Goal: Task Accomplishment & Management: Complete application form

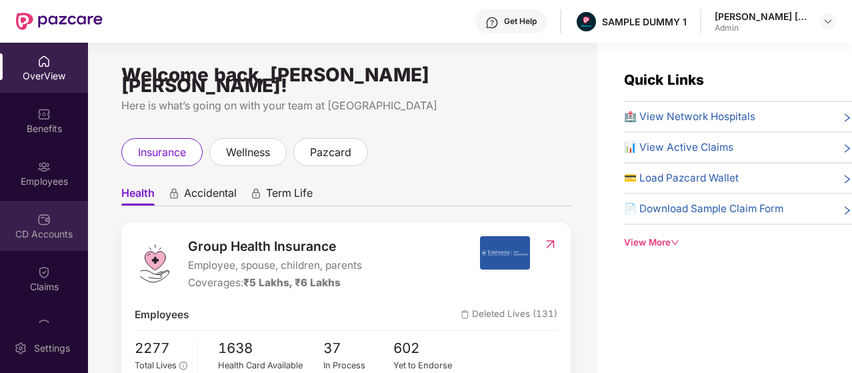
click at [55, 207] on div "CD Accounts" at bounding box center [44, 226] width 88 height 50
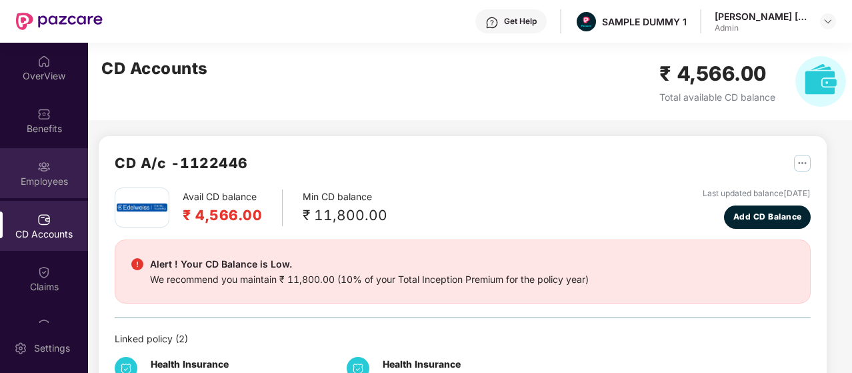
click at [61, 160] on div "Employees" at bounding box center [44, 173] width 88 height 50
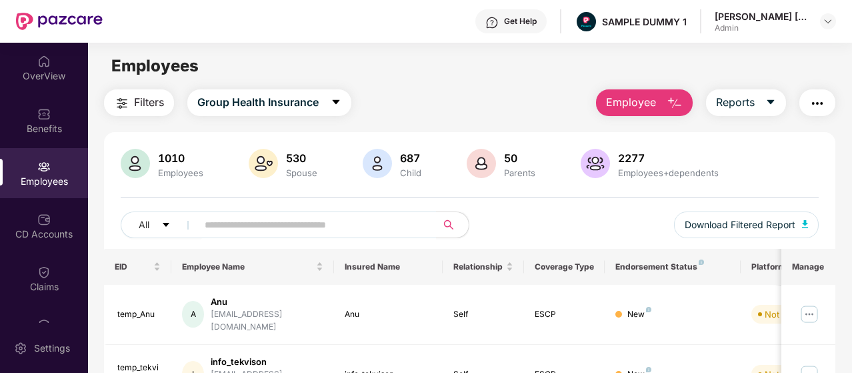
click at [681, 109] on img "button" at bounding box center [675, 103] width 16 height 16
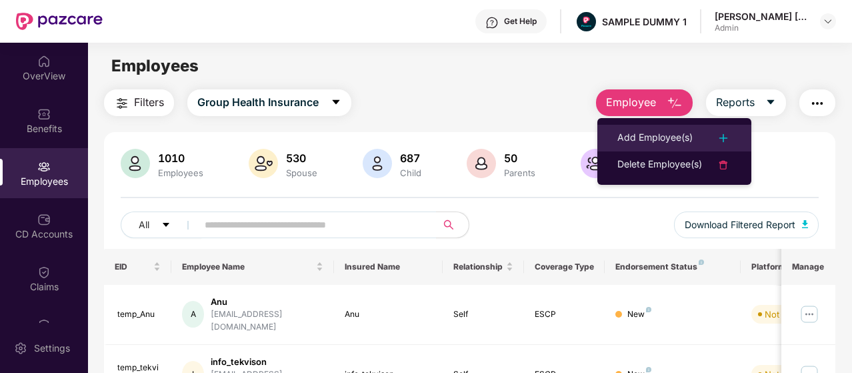
click at [677, 130] on div "Add Employee(s)" at bounding box center [654, 138] width 75 height 16
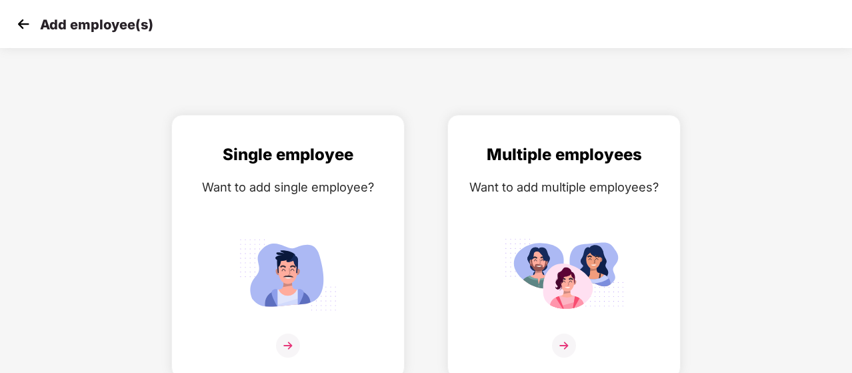
click at [21, 31] on img at bounding box center [23, 24] width 20 height 20
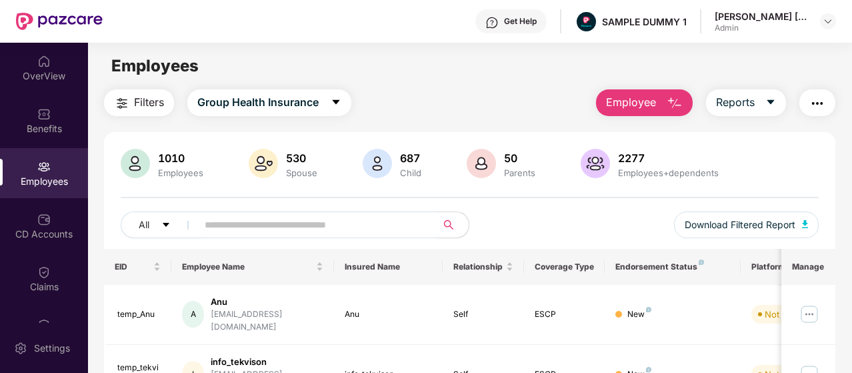
click at [624, 101] on span "Employee" at bounding box center [631, 102] width 50 height 17
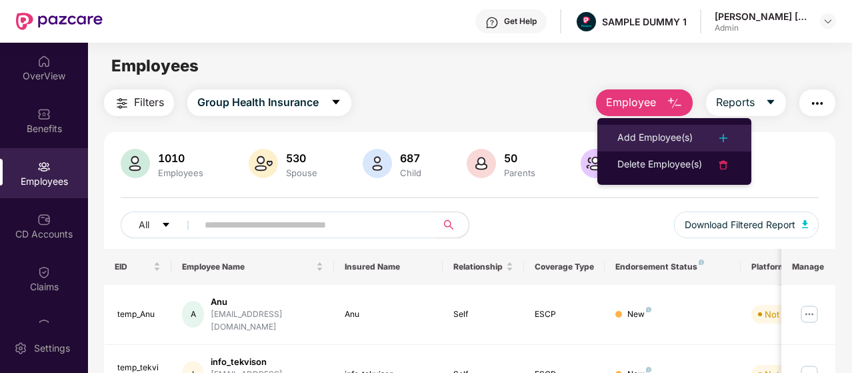
click at [623, 125] on li "Add Employee(s)" at bounding box center [674, 138] width 154 height 27
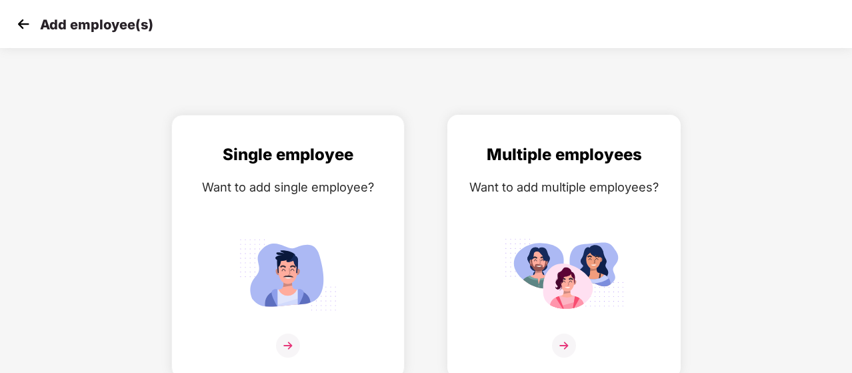
click at [595, 202] on div "Multiple employees Want to add multiple employees?" at bounding box center [563, 258] width 205 height 232
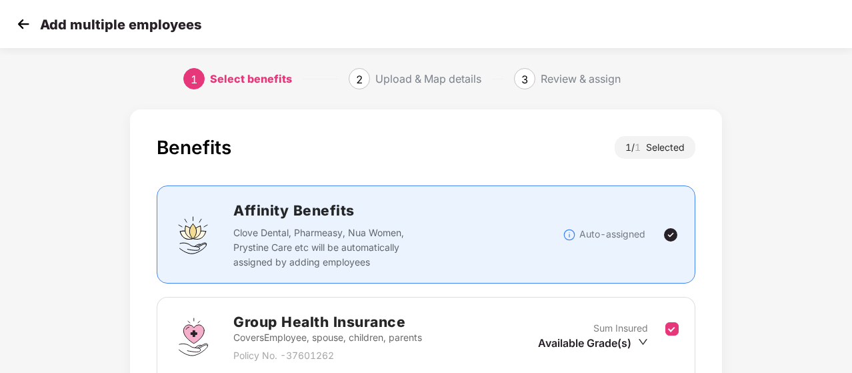
scroll to position [133, 0]
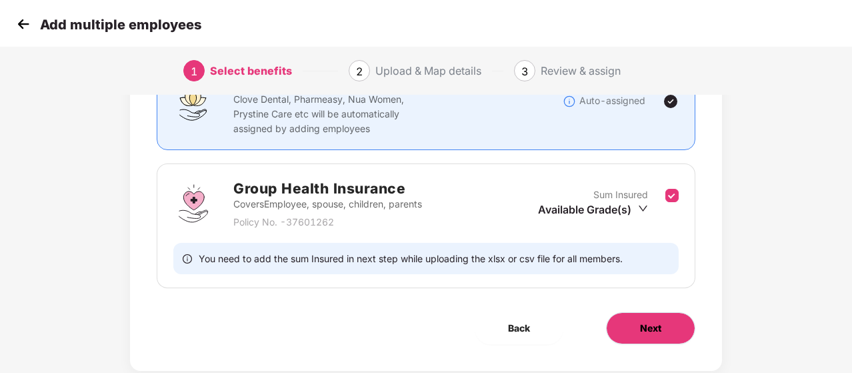
click at [645, 313] on button "Next" at bounding box center [650, 328] width 89 height 32
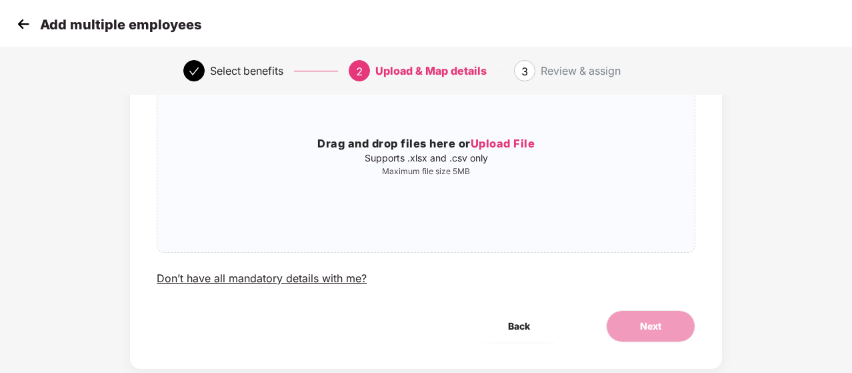
scroll to position [0, 0]
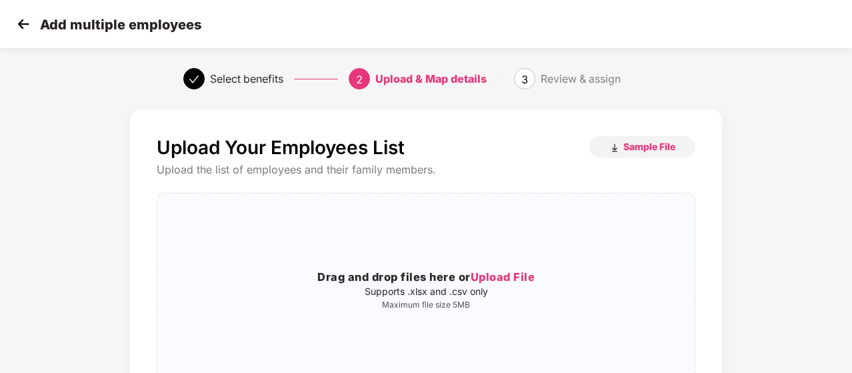
click at [32, 15] on img at bounding box center [23, 24] width 20 height 20
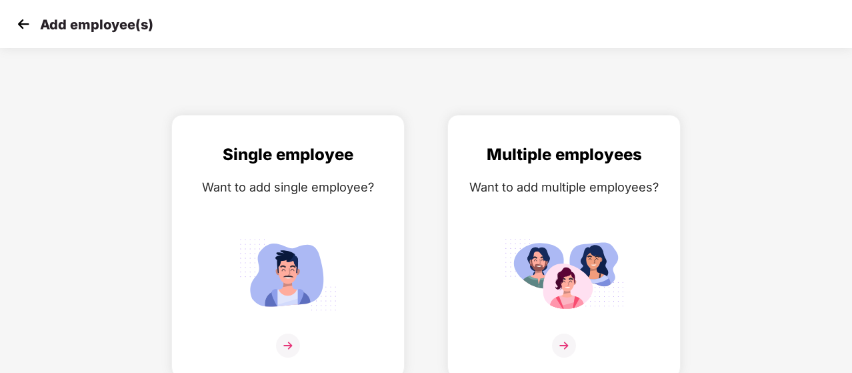
click at [32, 16] on img at bounding box center [23, 24] width 20 height 20
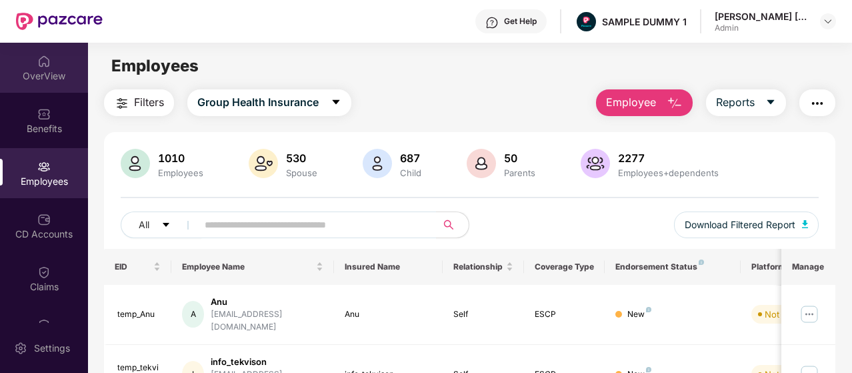
click at [55, 71] on div "OverView" at bounding box center [44, 75] width 88 height 13
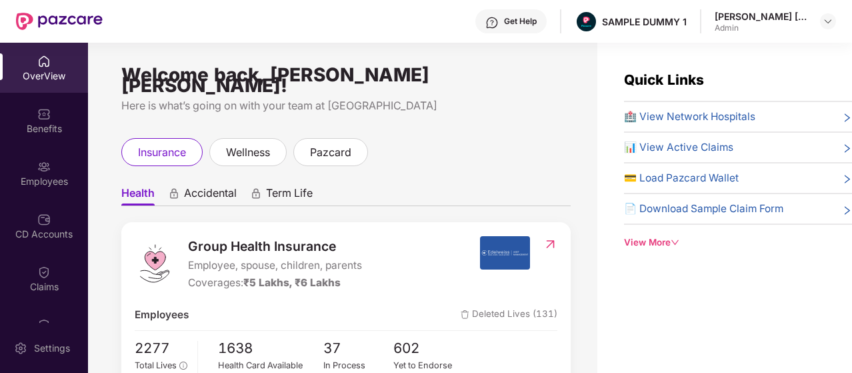
scroll to position [67, 0]
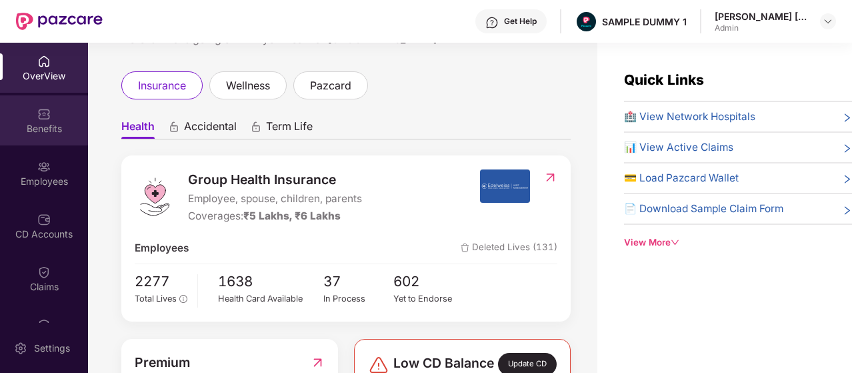
click at [41, 121] on div "Benefits" at bounding box center [44, 120] width 88 height 50
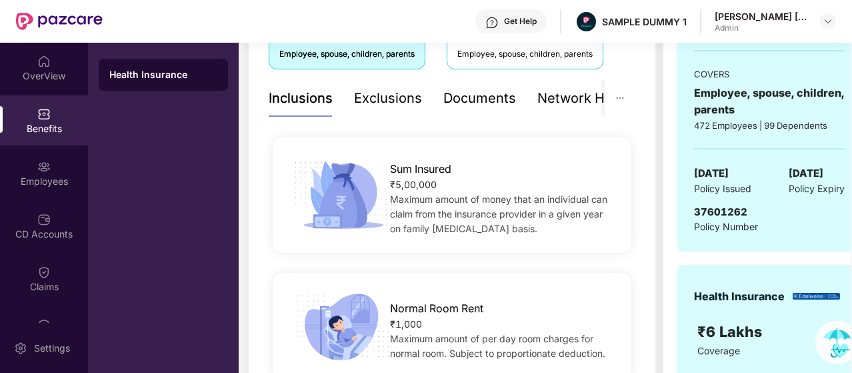
scroll to position [267, 0]
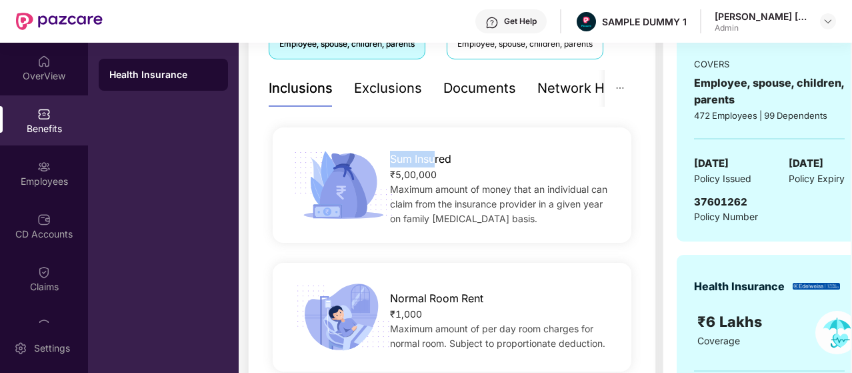
drag, startPoint x: 389, startPoint y: 160, endPoint x: 435, endPoint y: 163, distance: 45.4
click at [435, 163] on span "Sum Insured" at bounding box center [420, 159] width 61 height 17
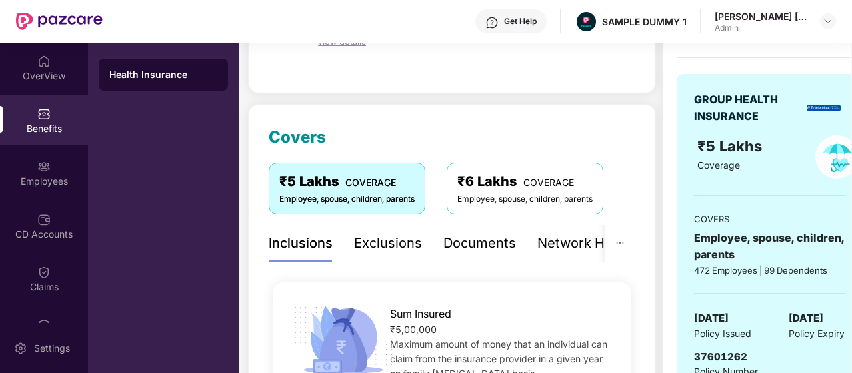
scroll to position [133, 0]
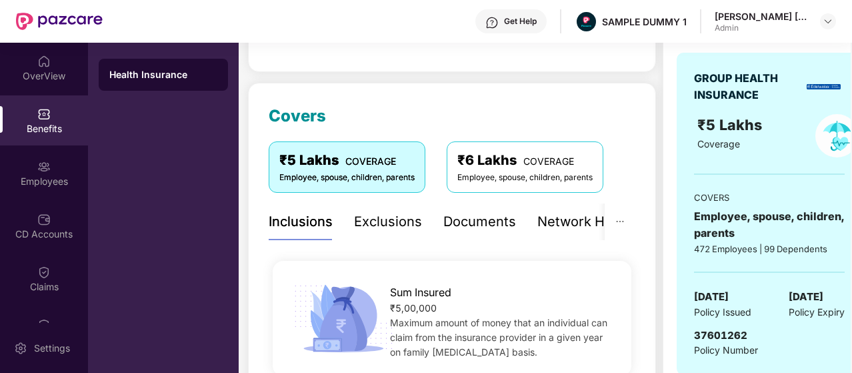
click at [400, 220] on div "Exclusions" at bounding box center [388, 221] width 68 height 21
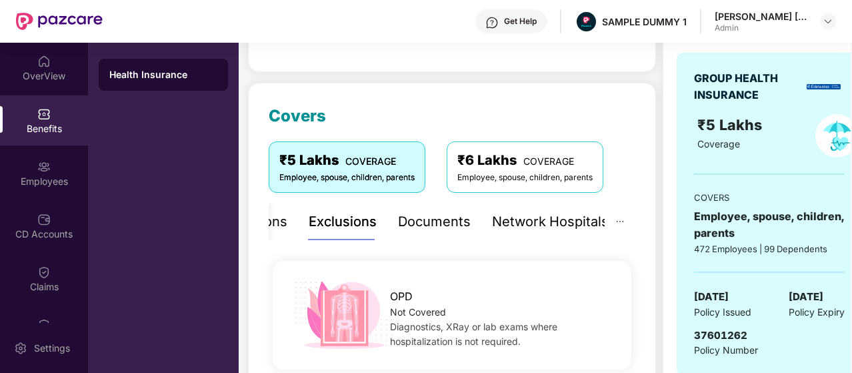
click at [563, 218] on div "Network Hospitals" at bounding box center [550, 221] width 117 height 21
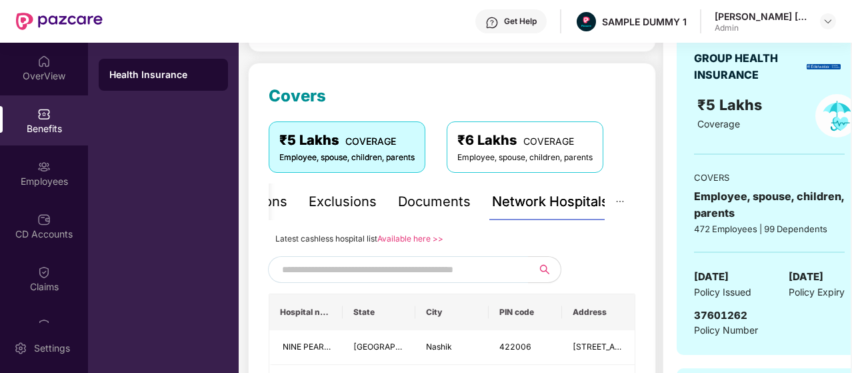
scroll to position [200, 0]
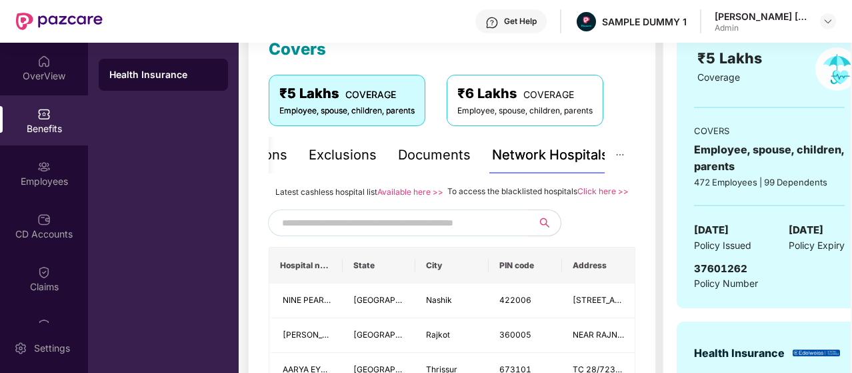
click at [467, 233] on input "text" at bounding box center [396, 223] width 228 height 20
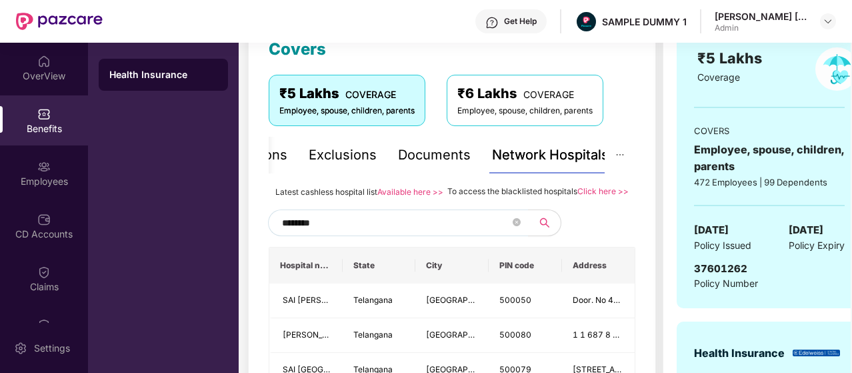
type input "*********"
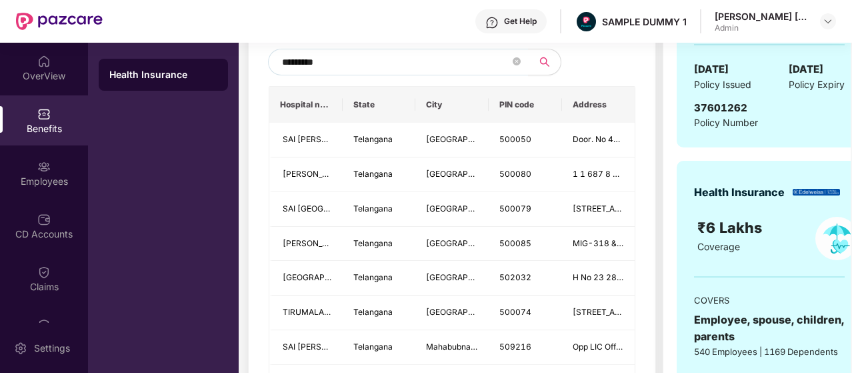
scroll to position [361, 0]
click at [319, 71] on input "*********" at bounding box center [396, 61] width 228 height 20
